Goal: Contribute content: Contribute content

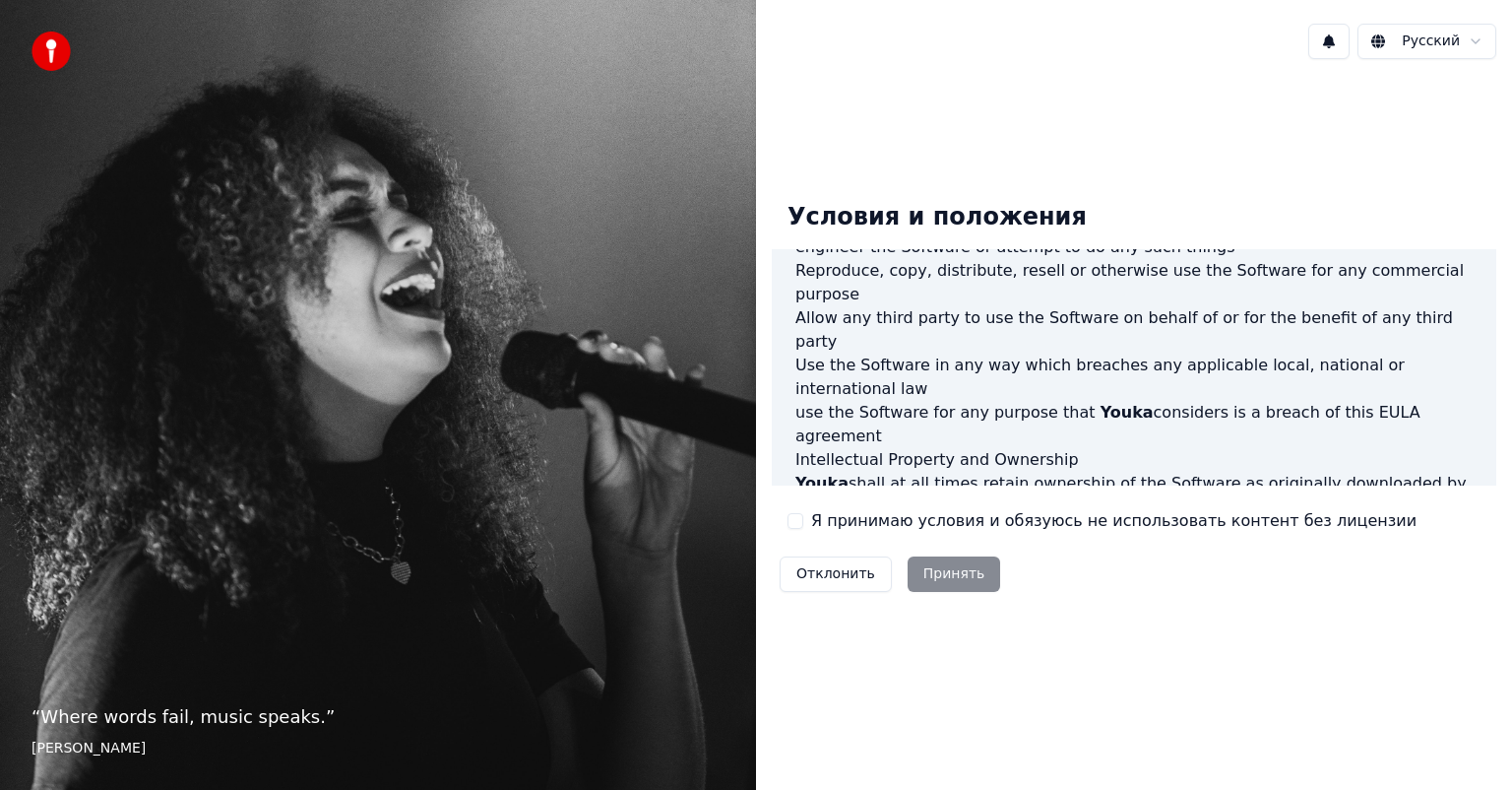
scroll to position [1062, 0]
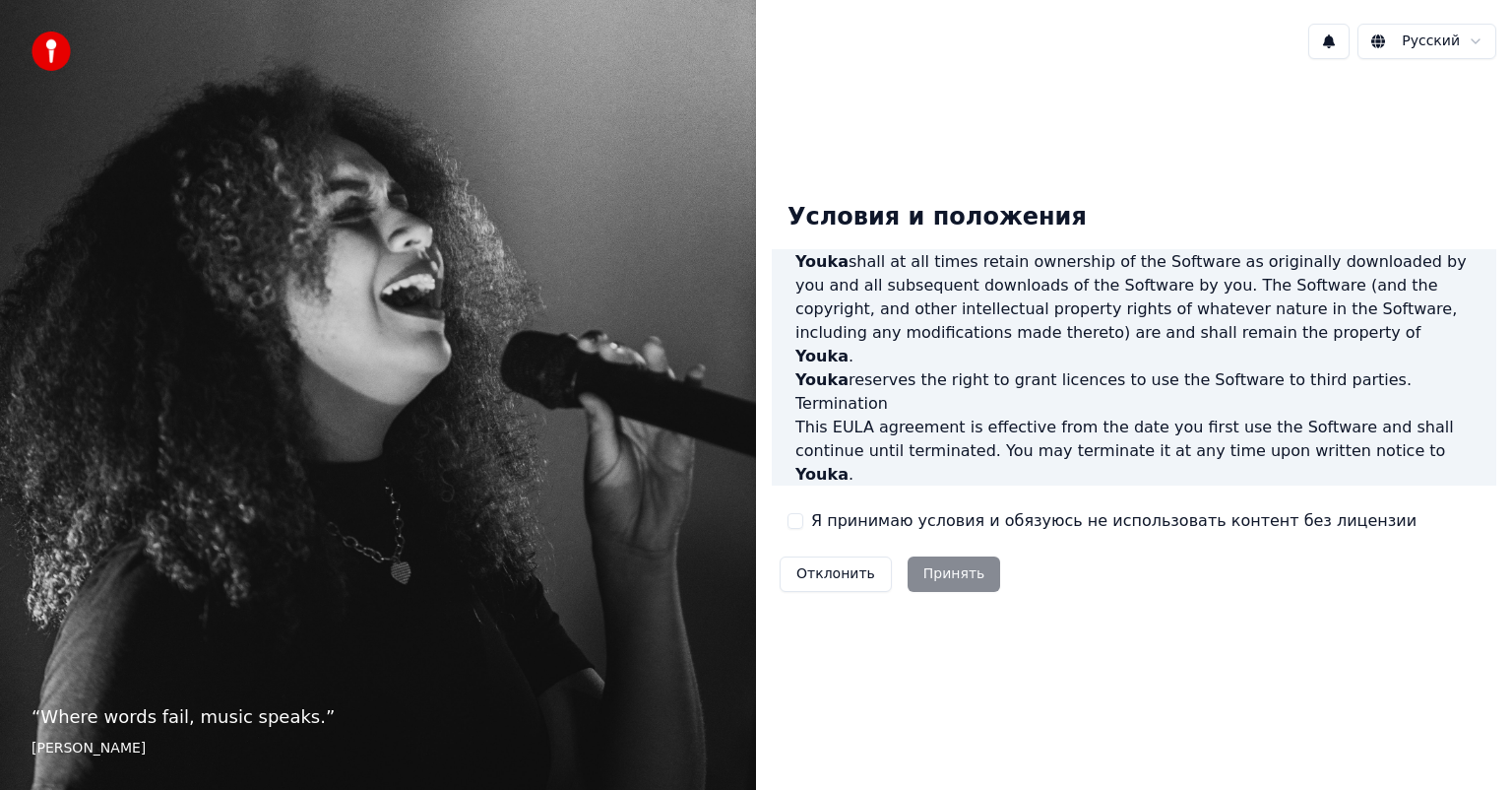
click at [945, 575] on div "Отклонить Принять" at bounding box center [890, 575] width 236 height 52
click at [782, 520] on div "Условия и положения End-User License Agreement (EULA) of Youka This End-User Li…" at bounding box center [1134, 394] width 724 height 415
click at [840, 523] on label "Я принимаю условия и обязуюсь не использовать контент без лицензии" at bounding box center [1113, 521] width 605 height 24
click at [804, 523] on button "Я принимаю условия и обязуюсь не использовать контент без лицензии" at bounding box center [796, 521] width 16 height 16
click at [924, 572] on button "Принять" at bounding box center [954, 575] width 93 height 36
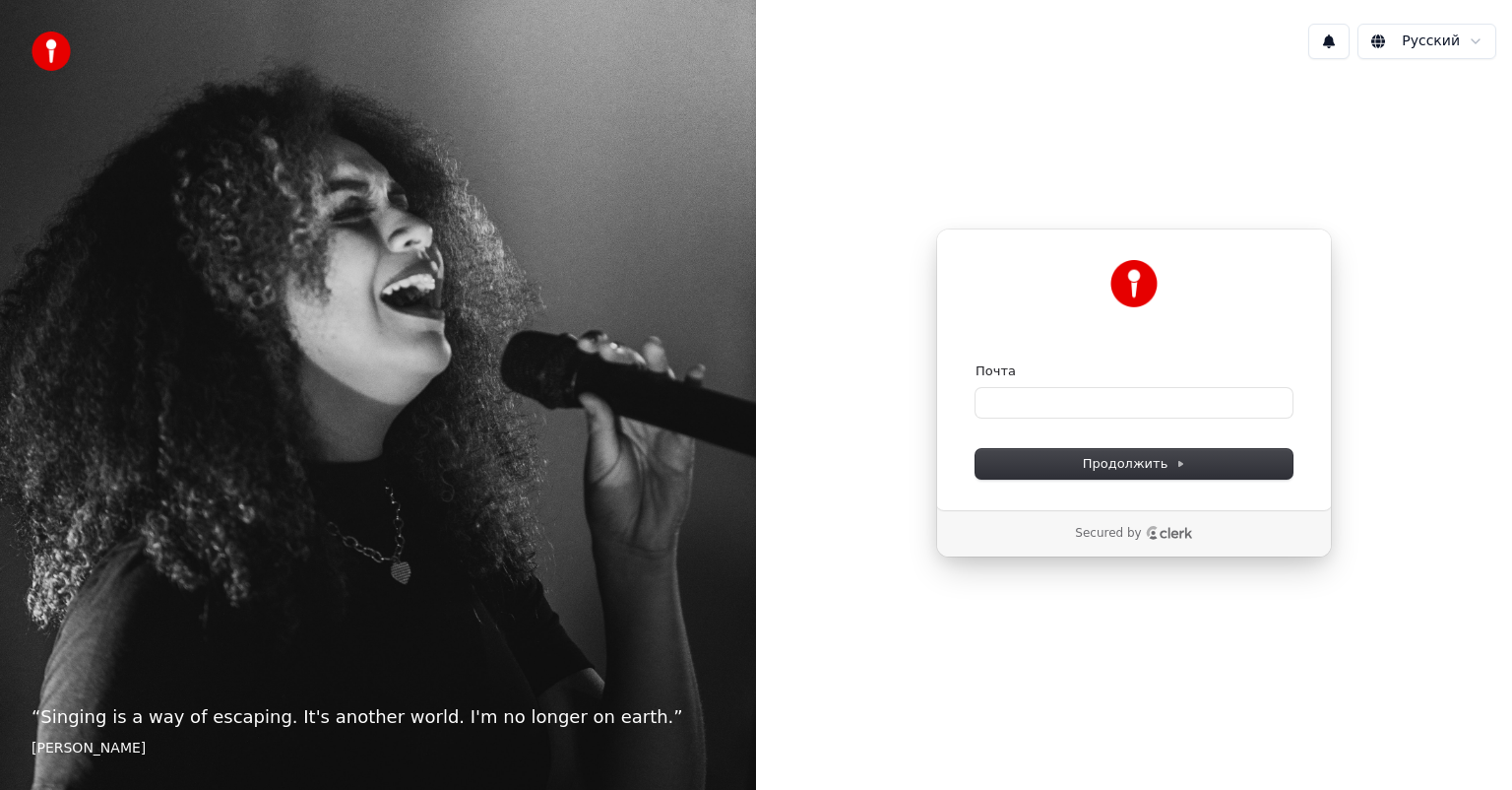
drag, startPoint x: 1007, startPoint y: 378, endPoint x: 1023, endPoint y: 384, distance: 17.1
click at [1008, 376] on label "Почта" at bounding box center [995, 371] width 41 height 18
click at [1008, 388] on input "Почта" at bounding box center [1133, 403] width 316 height 30
click at [1034, 390] on input "Почта" at bounding box center [1133, 403] width 316 height 30
click at [1130, 456] on span "Продолжить" at bounding box center [1134, 463] width 103 height 18
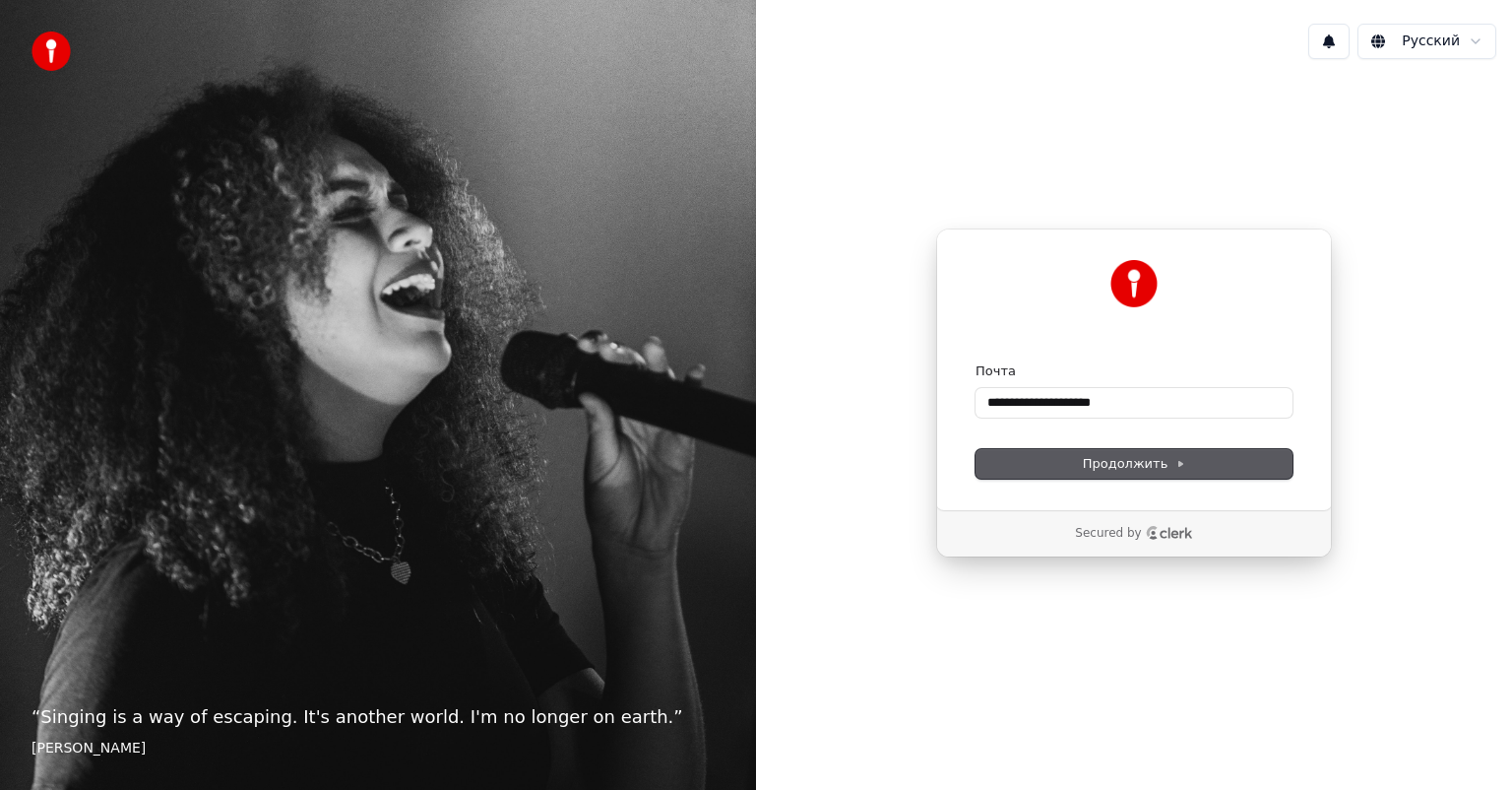
type input "**********"
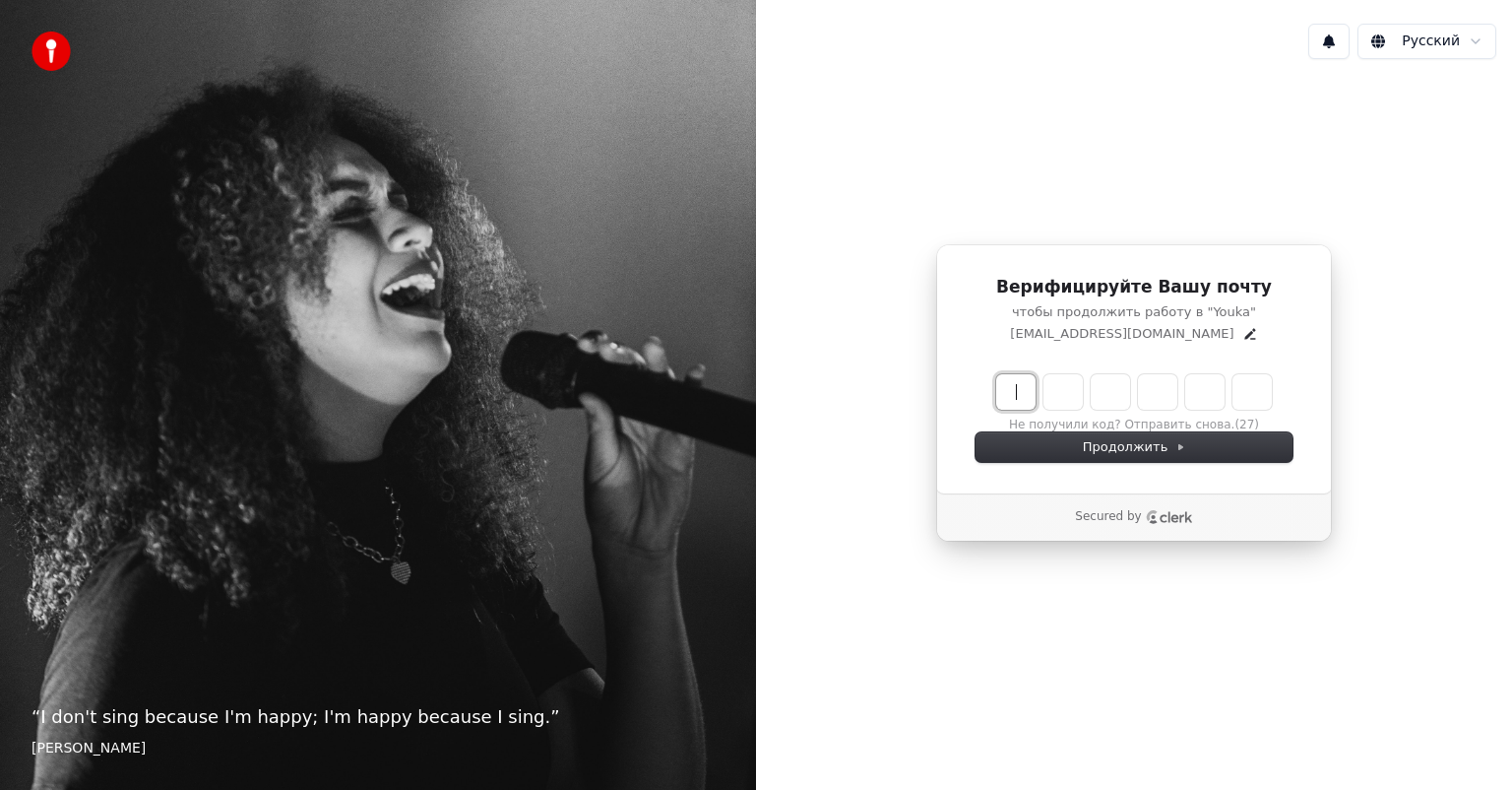
click at [1018, 390] on input "Enter verification code" at bounding box center [1153, 392] width 315 height 36
type input "******"
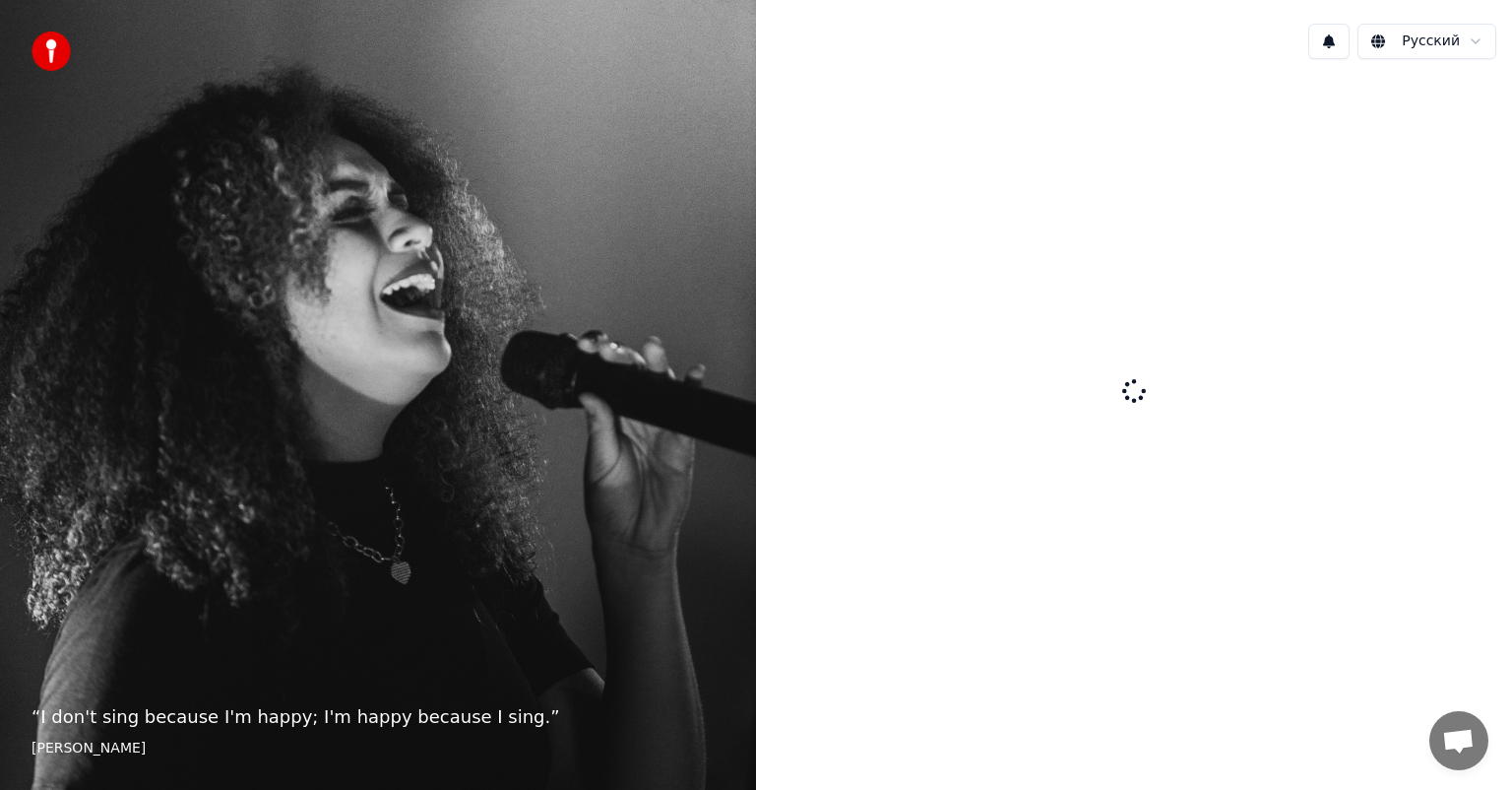
click at [1147, 393] on div at bounding box center [1134, 392] width 756 height 636
click at [52, 47] on img at bounding box center [52, 52] width 40 height 40
click at [840, 359] on div at bounding box center [1134, 392] width 756 height 636
click at [1128, 394] on icon at bounding box center [1133, 390] width 25 height 25
click at [1136, 398] on icon at bounding box center [1134, 391] width 26 height 26
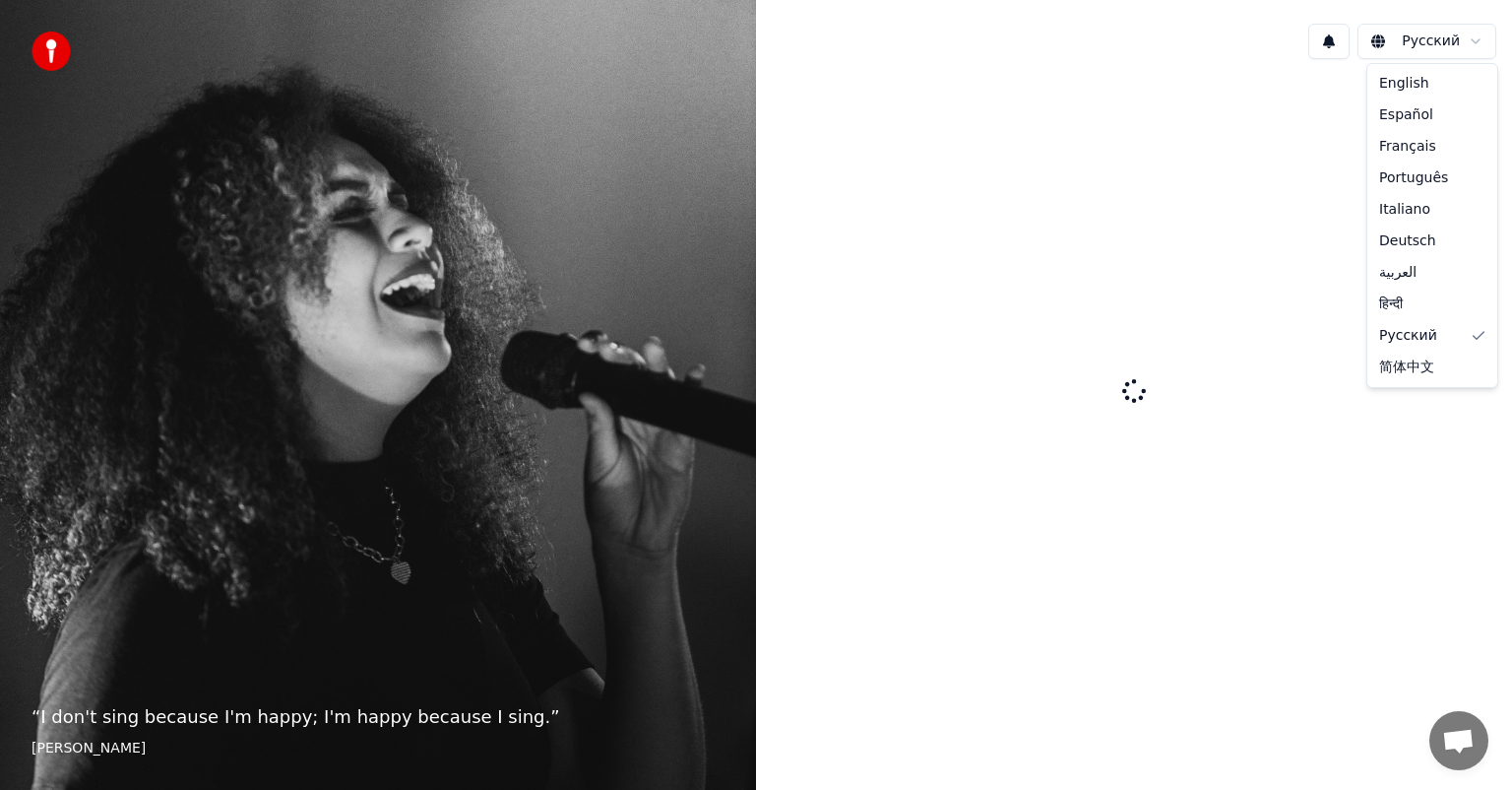
click at [1425, 44] on html "“ I don't sing because I'm happy; I'm happy because I sing. ” William James Рус…" at bounding box center [756, 395] width 1512 height 790
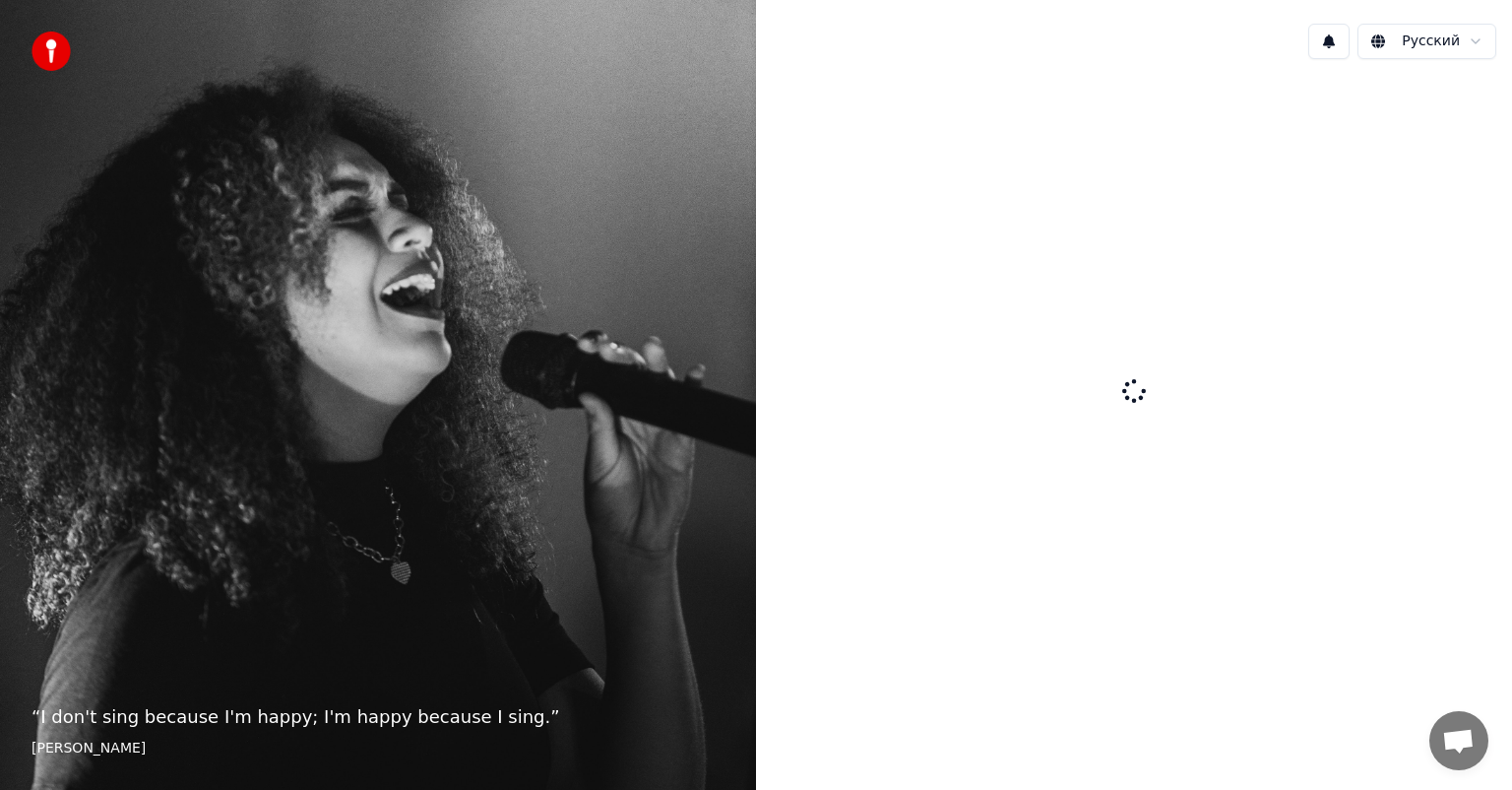
click at [1425, 44] on html "“ I don't sing because I'm happy; I'm happy because I sing. ” William James Рус…" at bounding box center [756, 395] width 1512 height 790
click at [1341, 47] on button at bounding box center [1328, 42] width 42 height 36
click at [1340, 45] on button at bounding box center [1328, 42] width 42 height 36
click at [1462, 742] on span "Открытый чат" at bounding box center [1457, 742] width 33 height 28
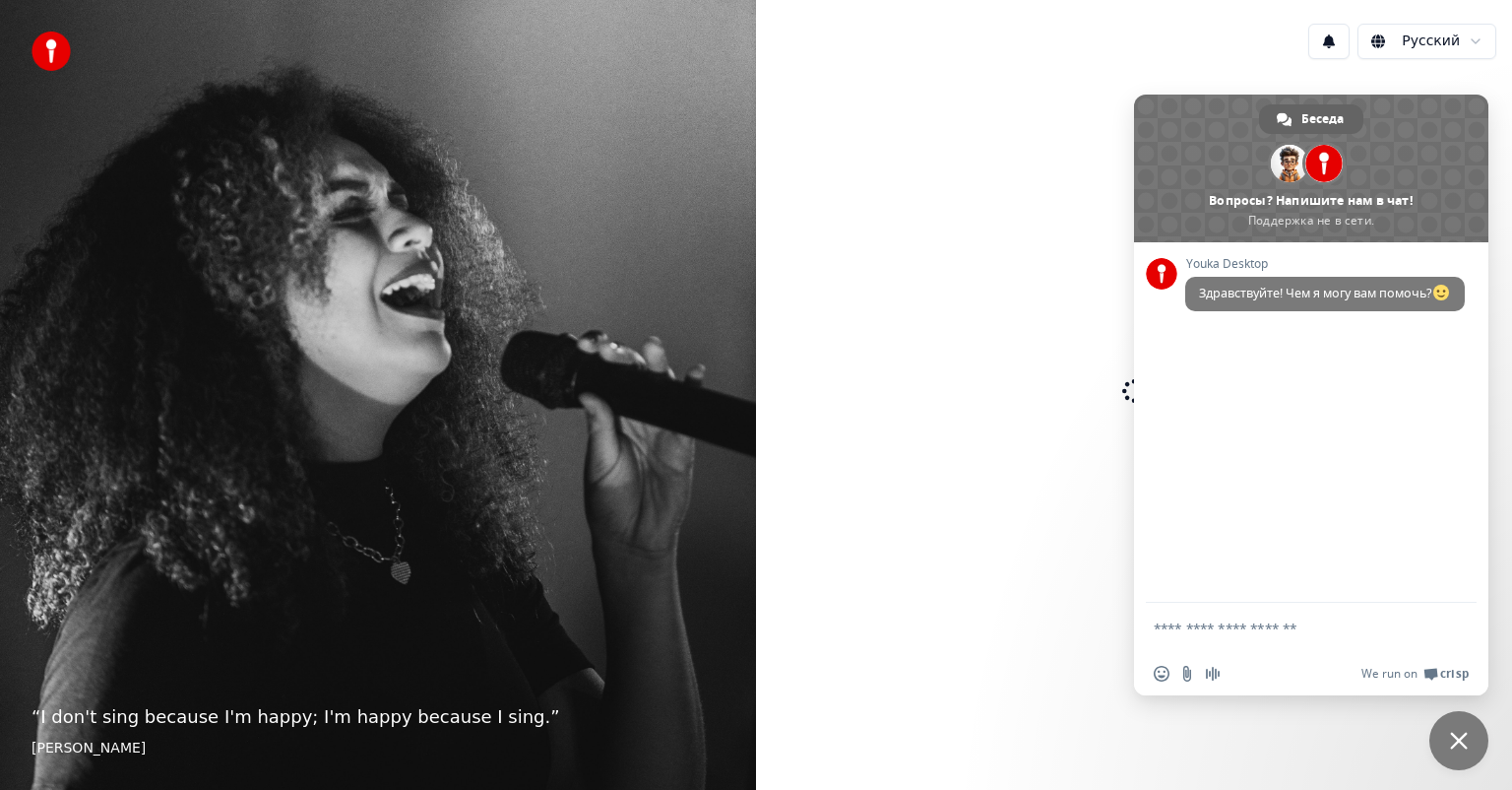
click at [939, 379] on div at bounding box center [1134, 392] width 756 height 636
click at [1465, 733] on span "Закрыть чат" at bounding box center [1458, 740] width 18 height 18
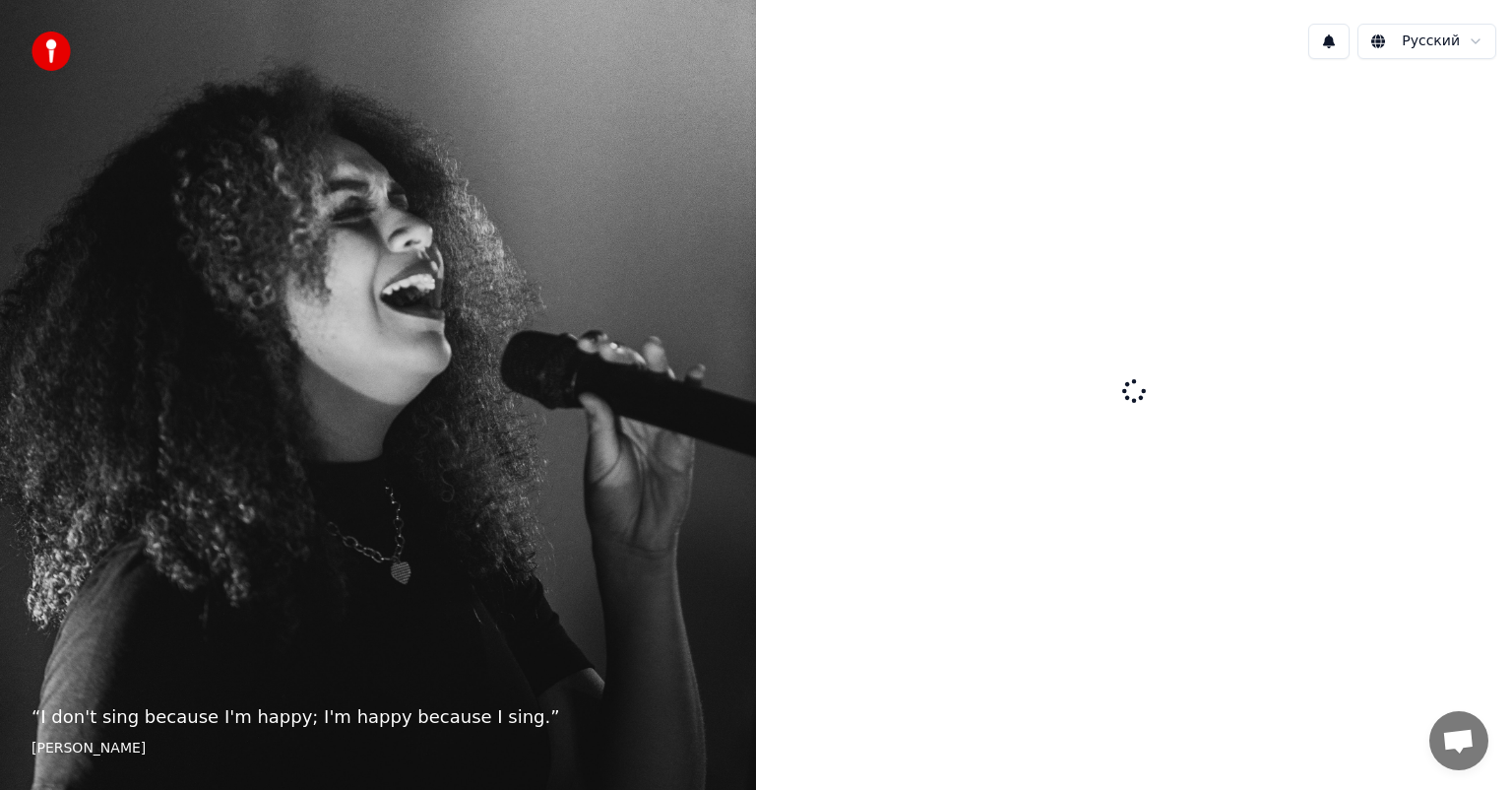
click at [1130, 386] on icon at bounding box center [1133, 390] width 25 height 25
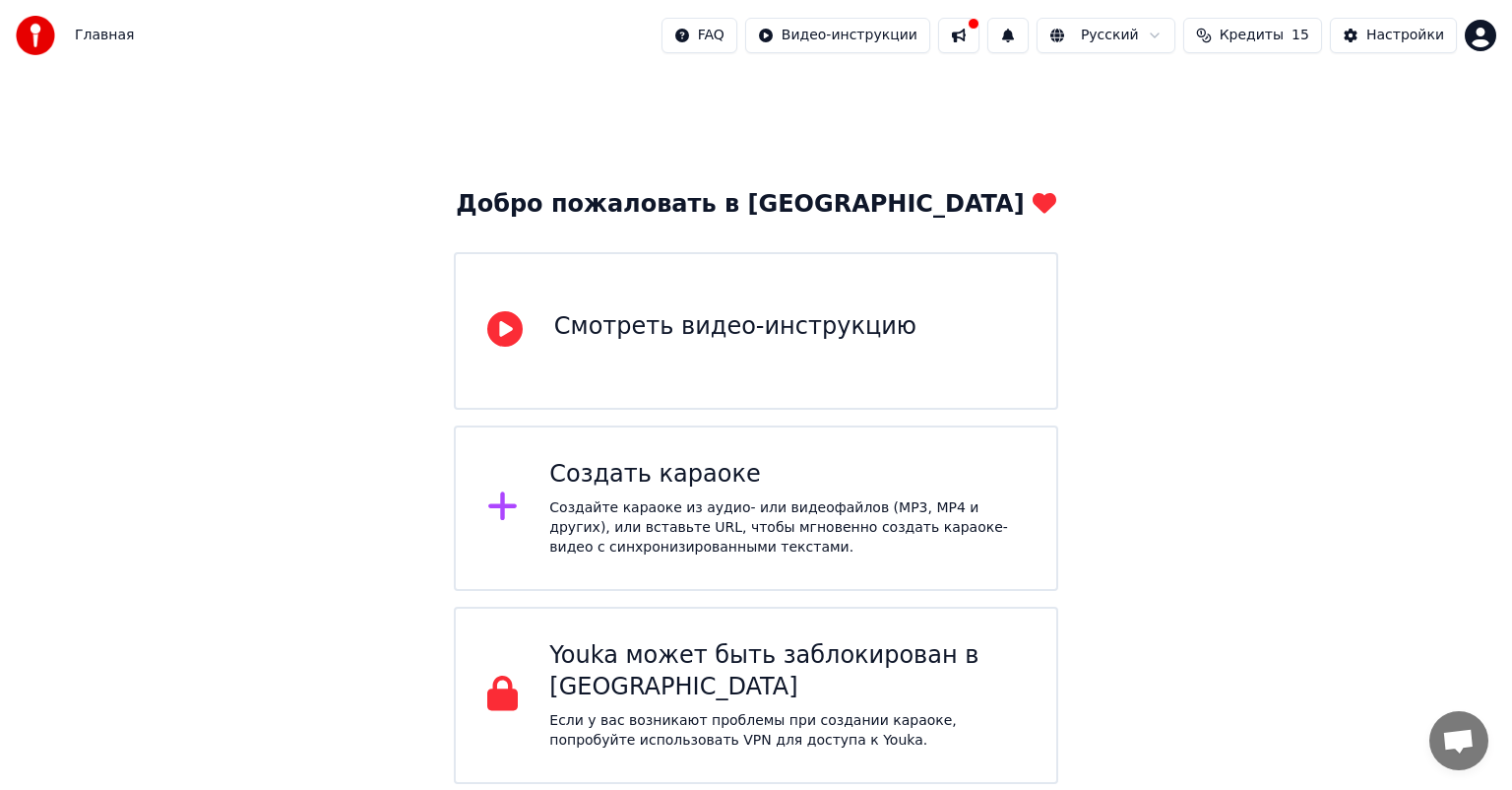
click at [672, 480] on div "Создать караоке" at bounding box center [787, 474] width 475 height 32
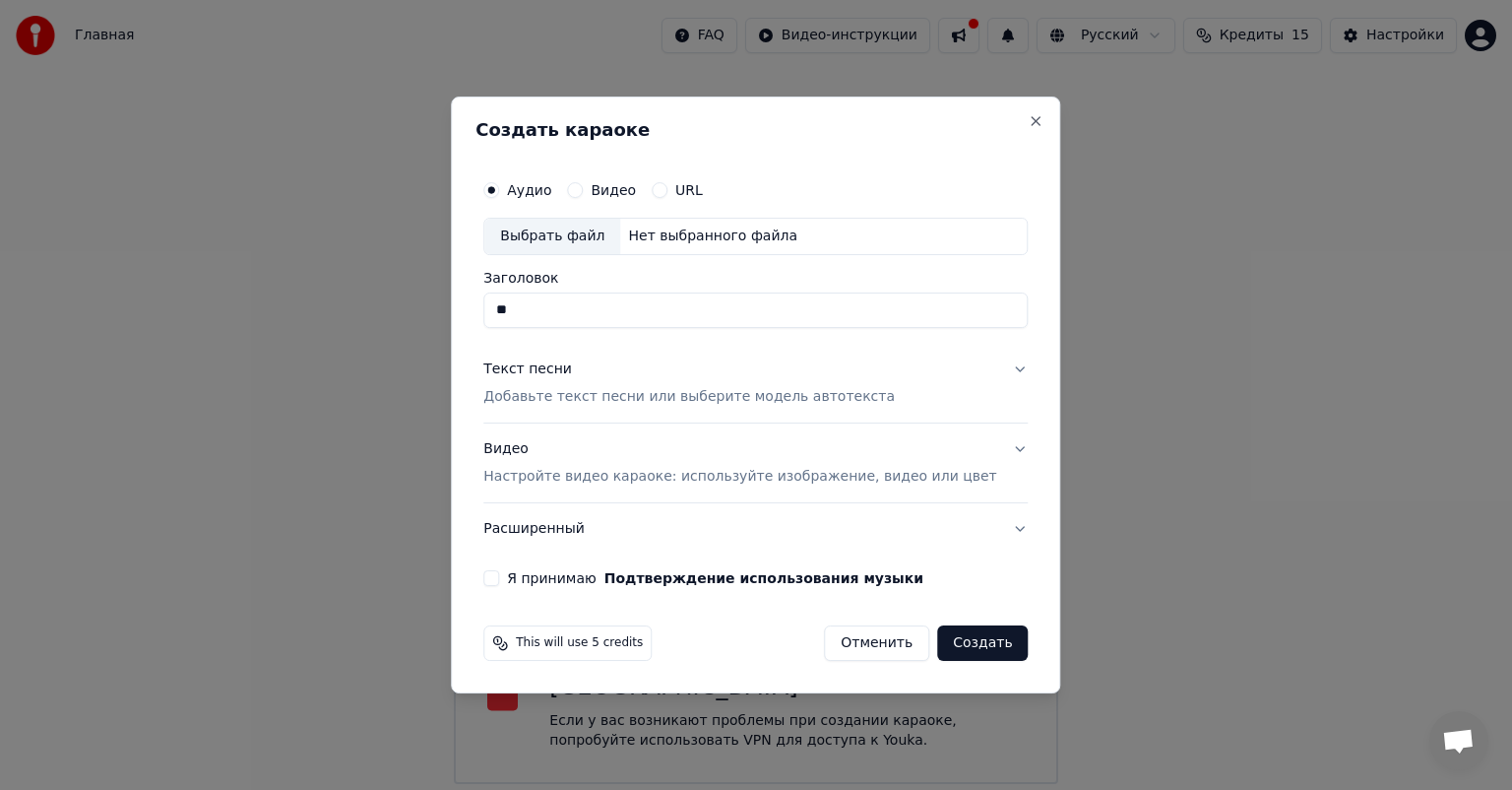
type input "**"
